Goal: Navigation & Orientation: Understand site structure

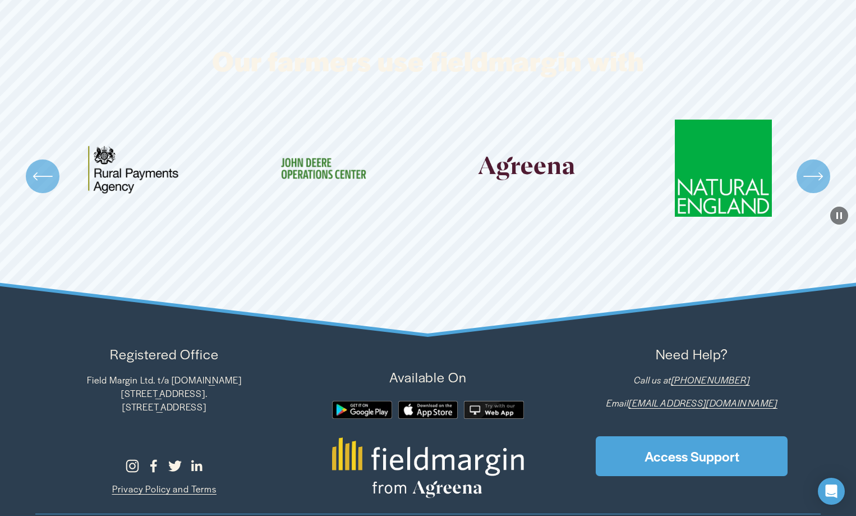
scroll to position [3907, 0]
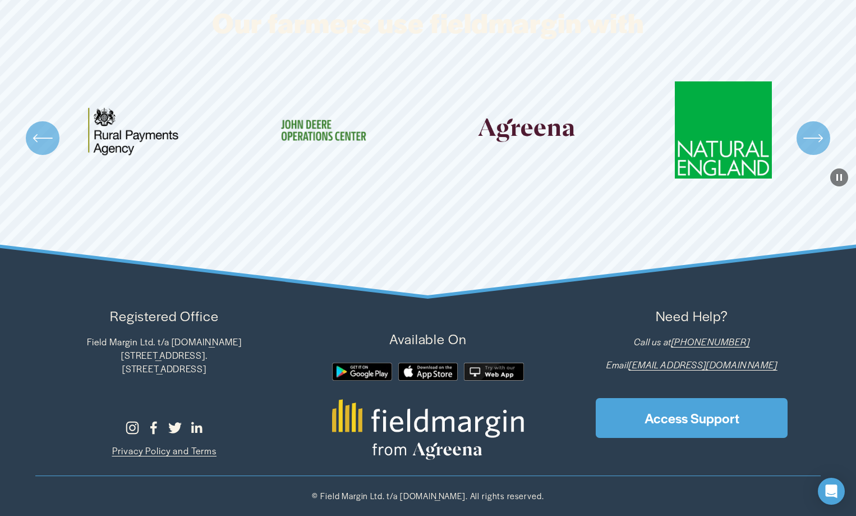
drag, startPoint x: 557, startPoint y: 308, endPoint x: 821, endPoint y: 140, distance: 313.3
click at [821, 140] on icon "\a \a \a Next\a \a" at bounding box center [813, 138] width 20 height 20
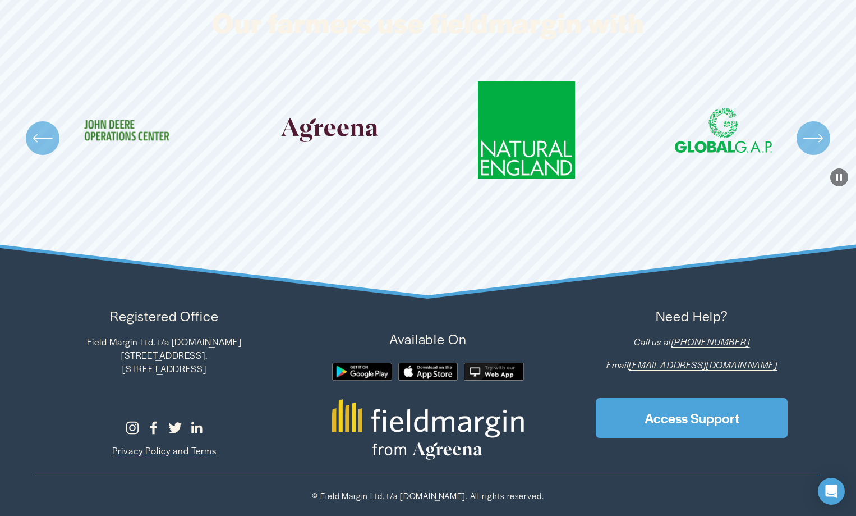
click at [821, 140] on icon "\a \a \a Next\a \a" at bounding box center [813, 138] width 20 height 20
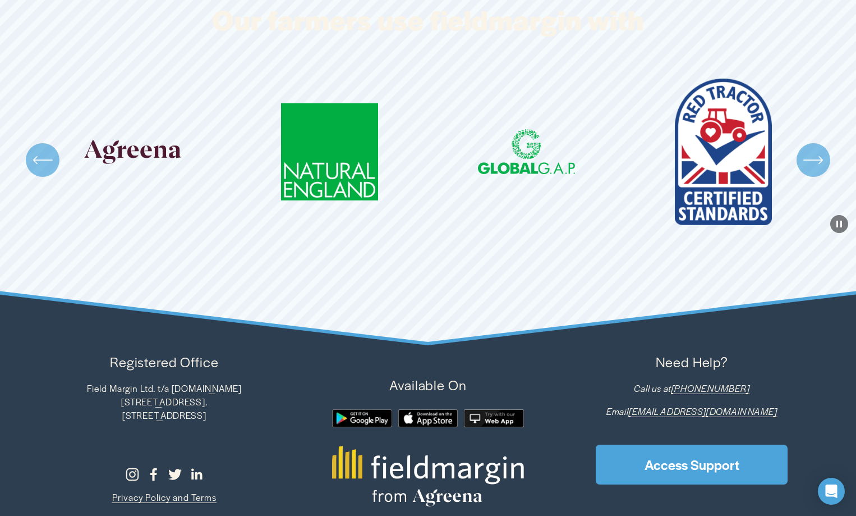
click at [821, 140] on div "Carousel" at bounding box center [428, 160] width 856 height 162
click at [815, 166] on icon "\a \a \a Next\a \a" at bounding box center [813, 160] width 20 height 20
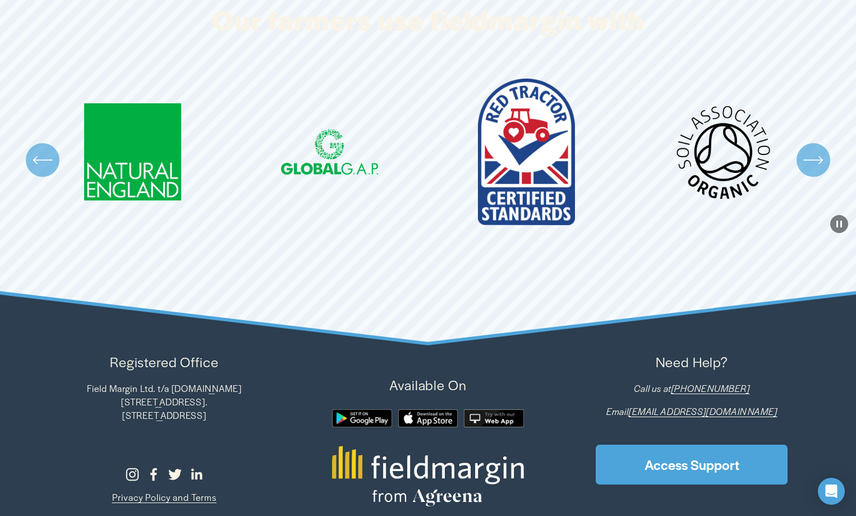
click at [815, 166] on icon "\a \a \a Next\a \a" at bounding box center [813, 160] width 20 height 20
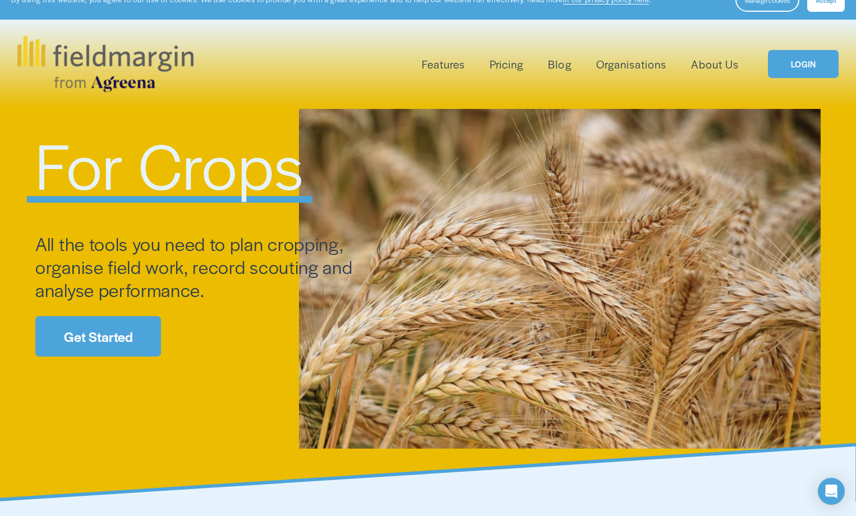
scroll to position [0, 0]
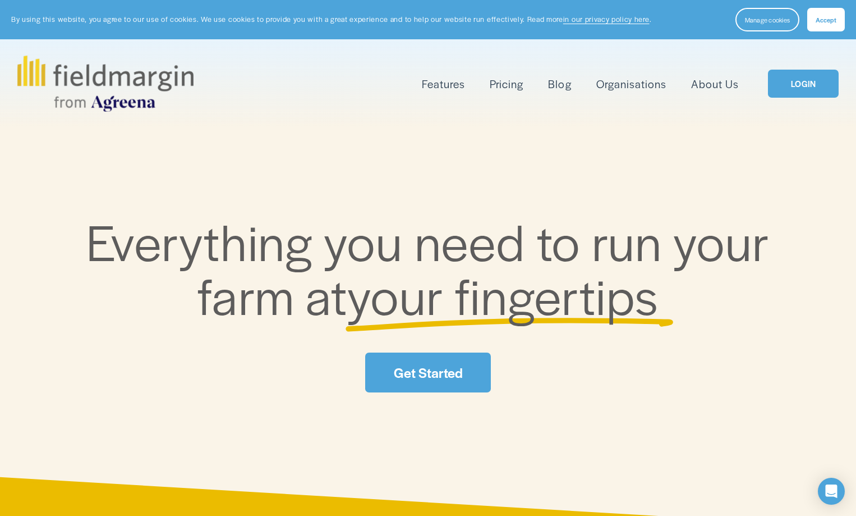
click at [0, 0] on span "Mapping" at bounding box center [0, 0] width 0 height 0
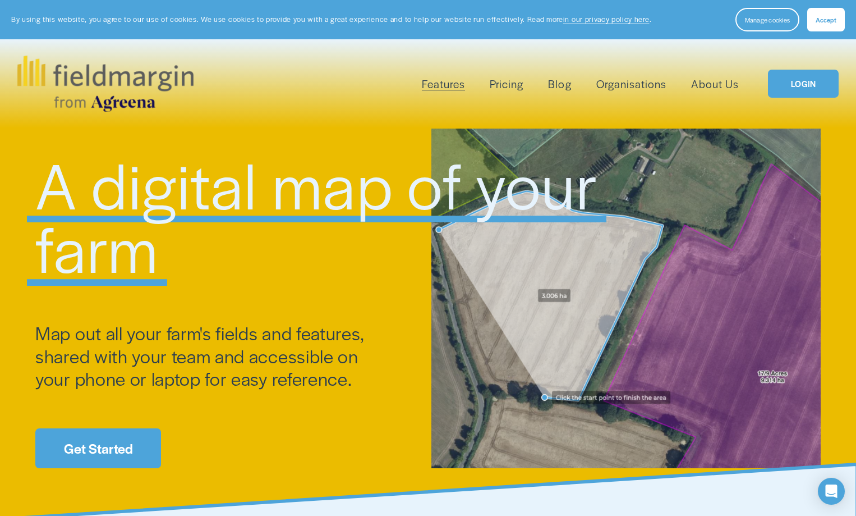
click at [0, 0] on span "Livestock" at bounding box center [0, 0] width 0 height 0
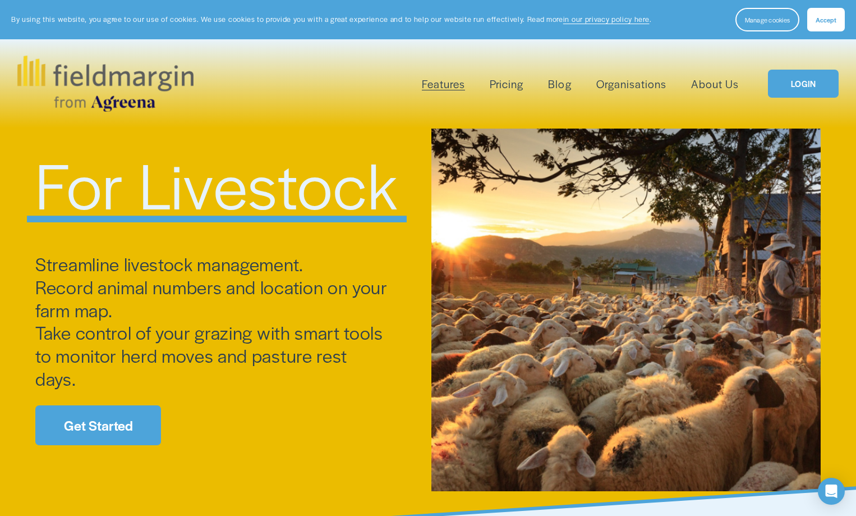
click at [0, 0] on span "Field Health" at bounding box center [0, 0] width 0 height 0
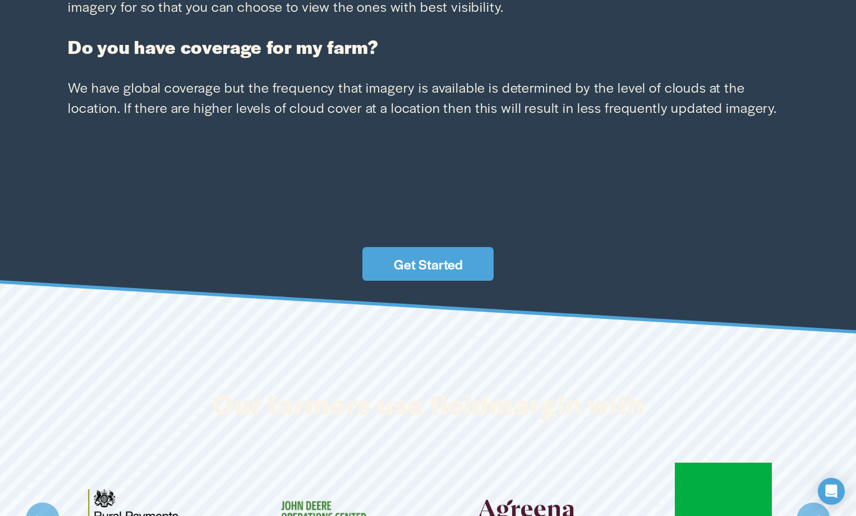
scroll to position [3188, 0]
